Goal: Transaction & Acquisition: Download file/media

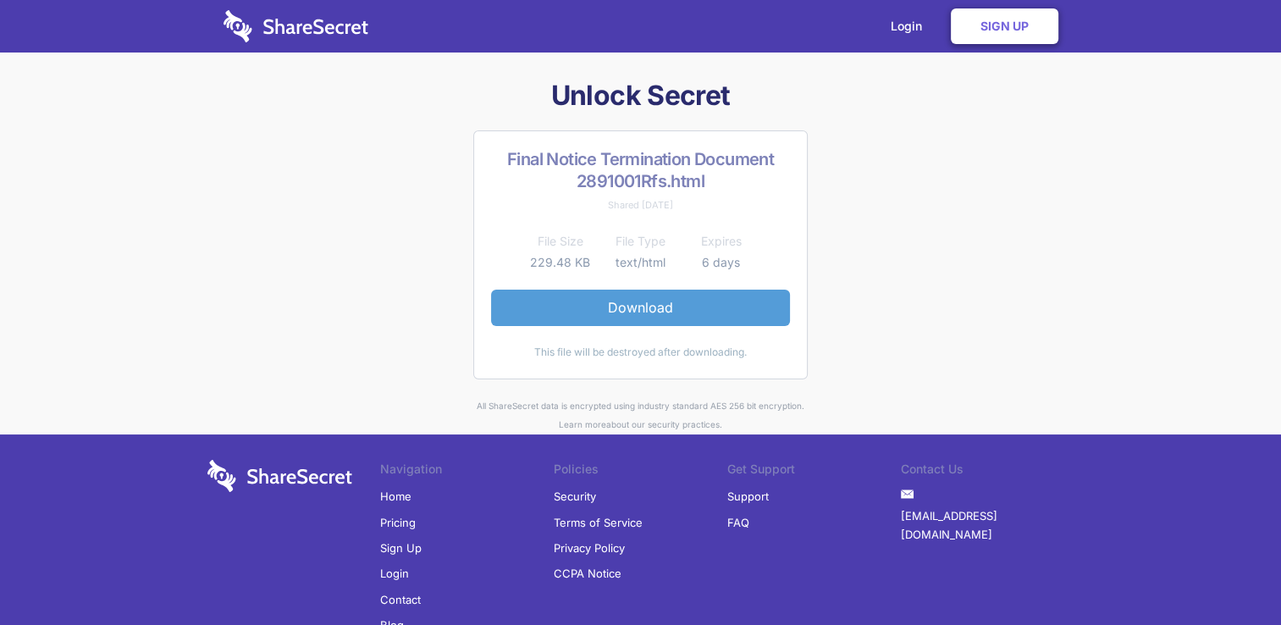
click at [625, 310] on link "Download" at bounding box center [640, 308] width 299 height 36
drag, startPoint x: 994, startPoint y: 213, endPoint x: 989, endPoint y: 204, distance: 10.6
click at [992, 212] on div "Unlock Secret Final Notice Termination Document 2891001Rfs.html Shared [DATE] F…" at bounding box center [641, 256] width 880 height 356
click at [580, 187] on h2 "Final Notice Termination Document 2891001Rfs.html" at bounding box center [640, 170] width 299 height 44
click at [989, 25] on link "Sign Up" at bounding box center [1005, 26] width 108 height 36
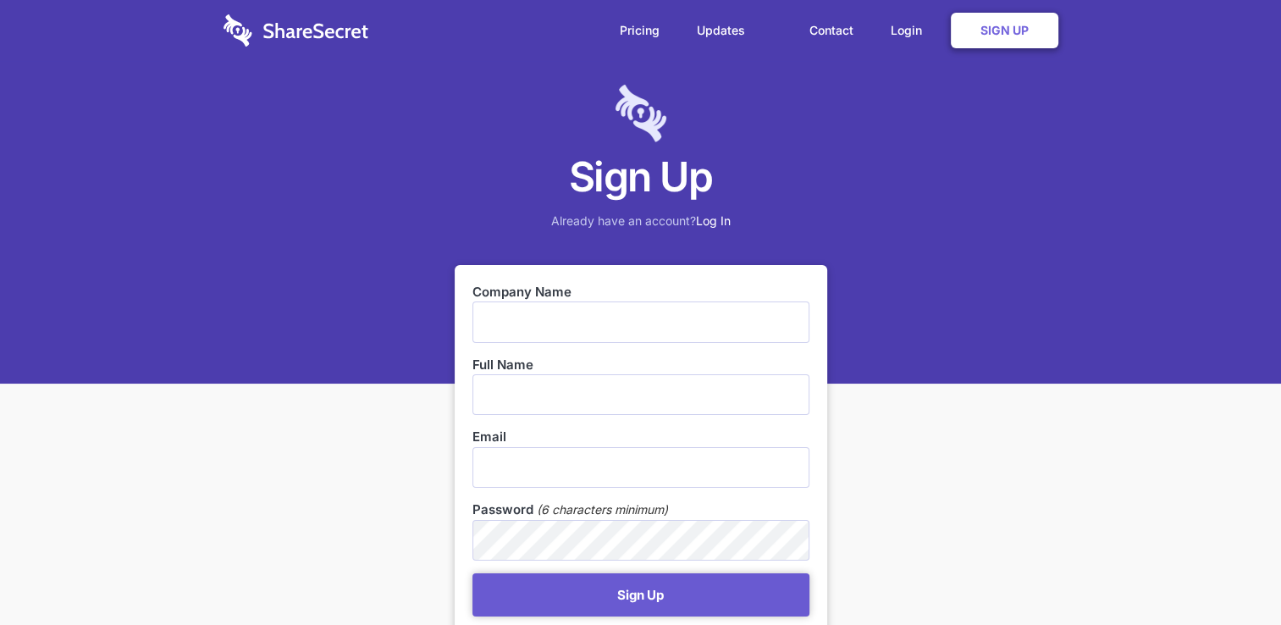
click at [527, 323] on input "text" at bounding box center [640, 321] width 337 height 41
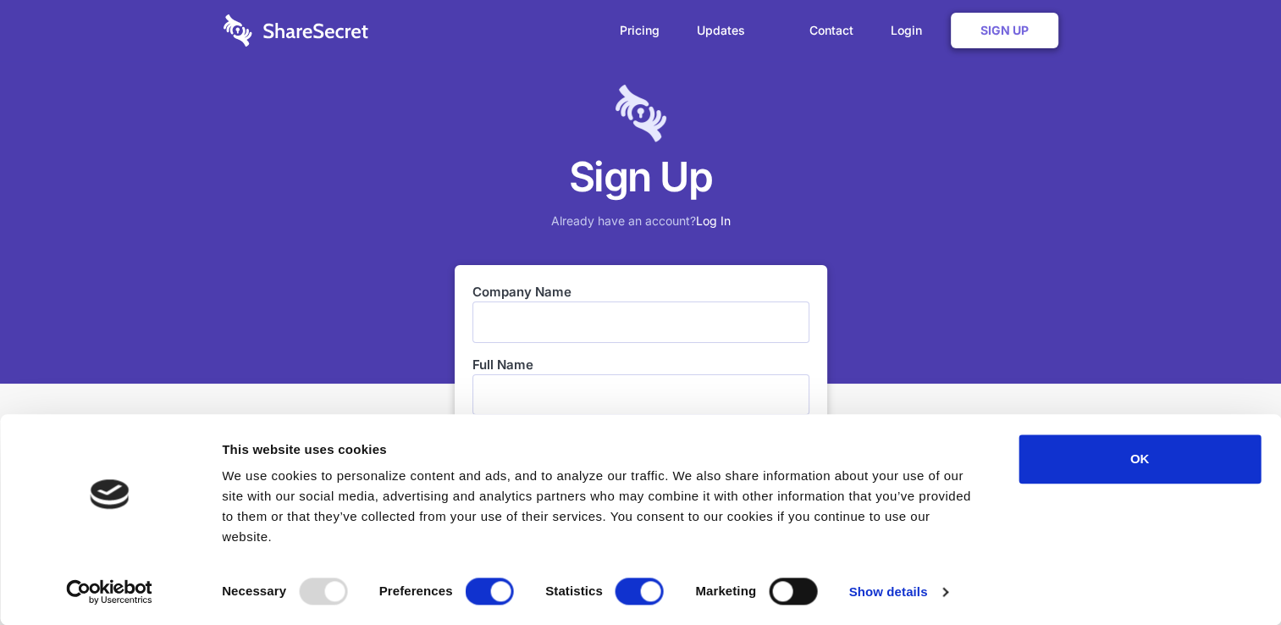
click at [1243, 139] on div "Sign Up Already have an account? Log In" at bounding box center [640, 191] width 1281 height 383
